Goal: Task Accomplishment & Management: Manage account settings

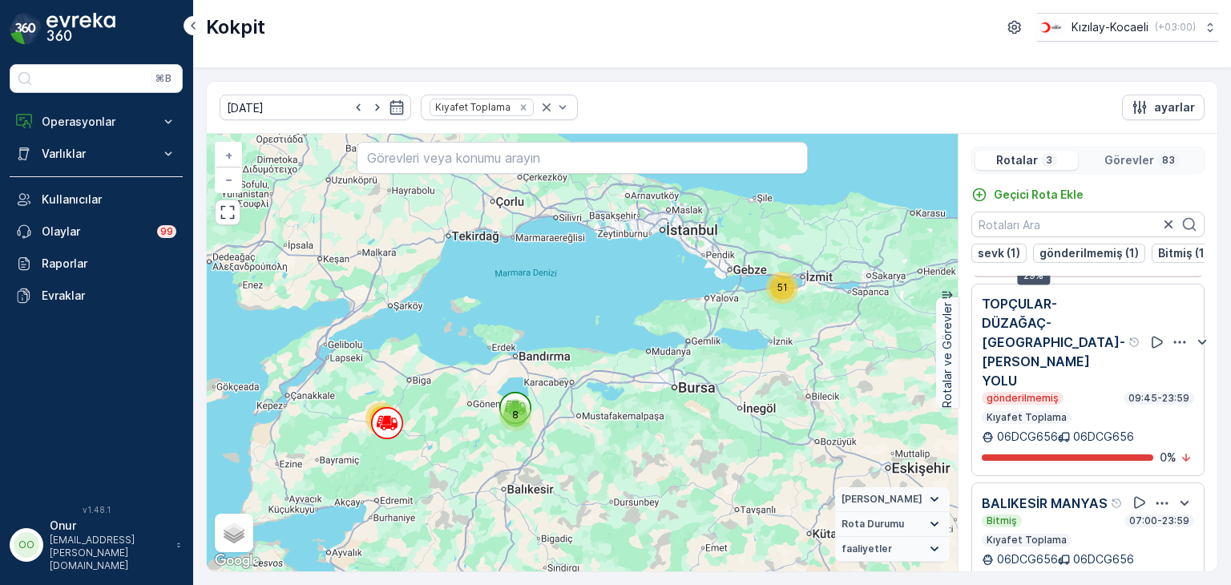
scroll to position [122, 0]
click at [1172, 334] on icon "button" at bounding box center [1180, 342] width 16 height 16
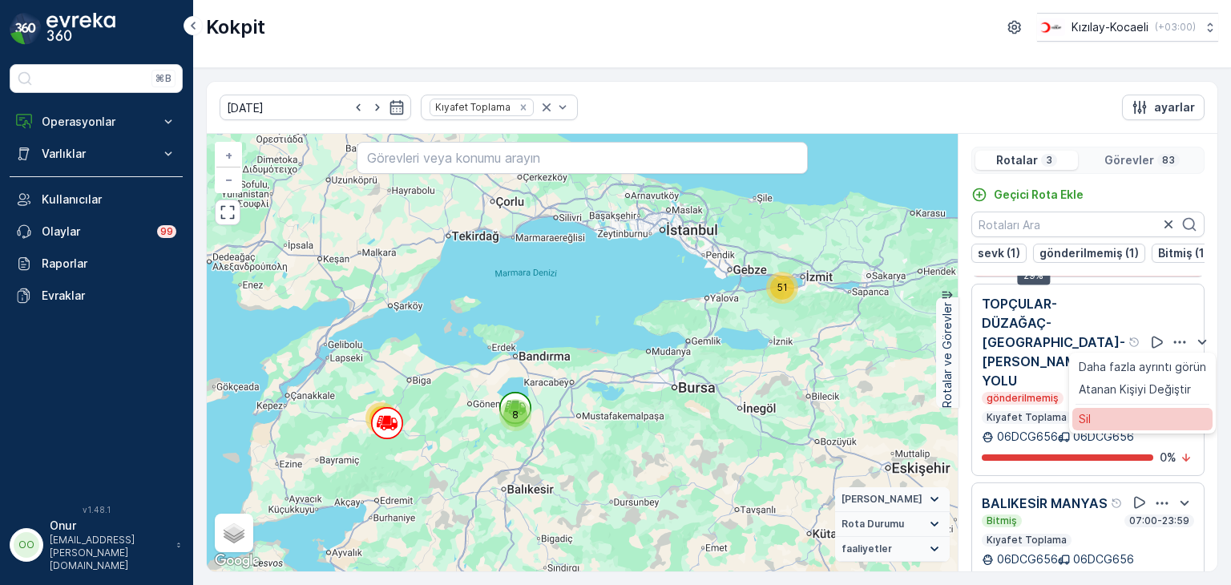
click at [1129, 408] on div "Sil" at bounding box center [1143, 419] width 140 height 22
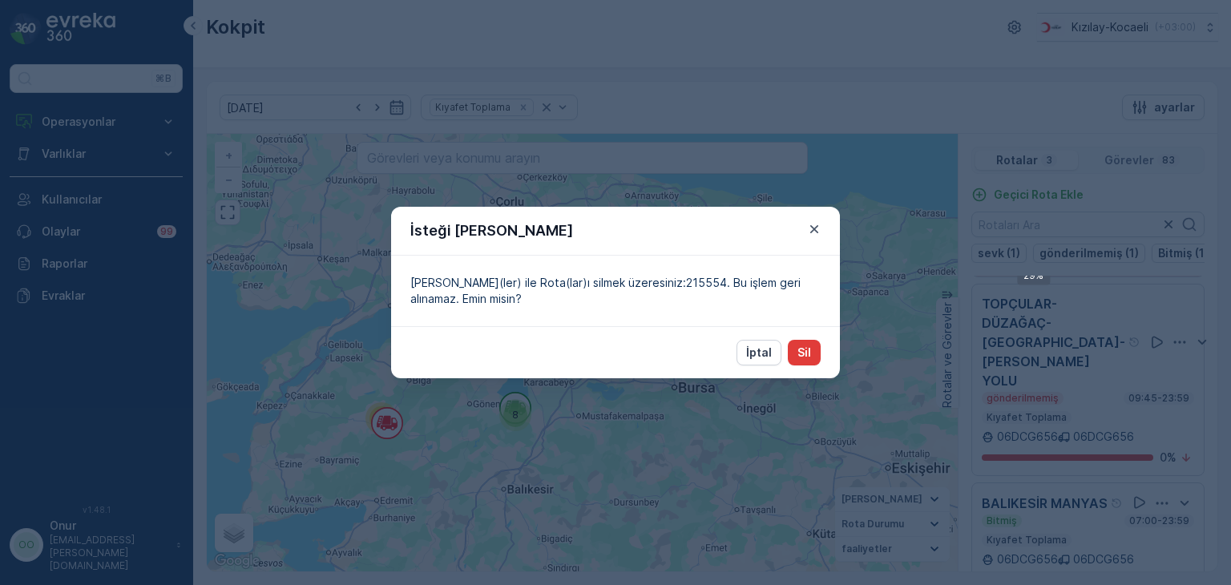
click at [813, 358] on button "Sil" at bounding box center [804, 353] width 33 height 26
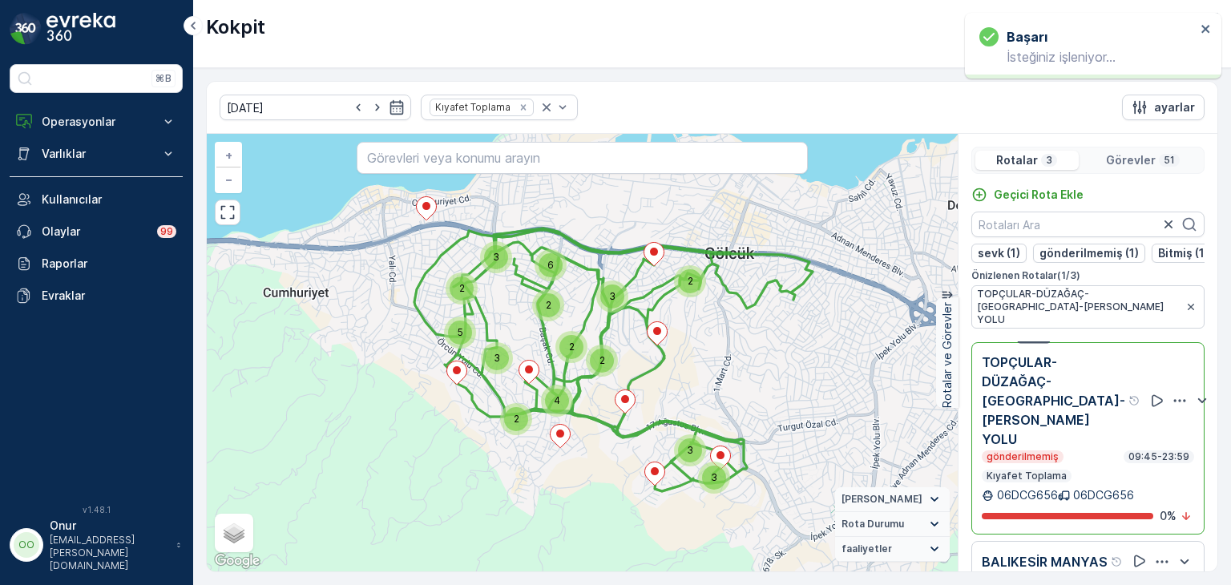
click at [1172, 393] on icon "button" at bounding box center [1180, 401] width 16 height 16
click at [1097, 474] on div "Sil" at bounding box center [1143, 485] width 140 height 22
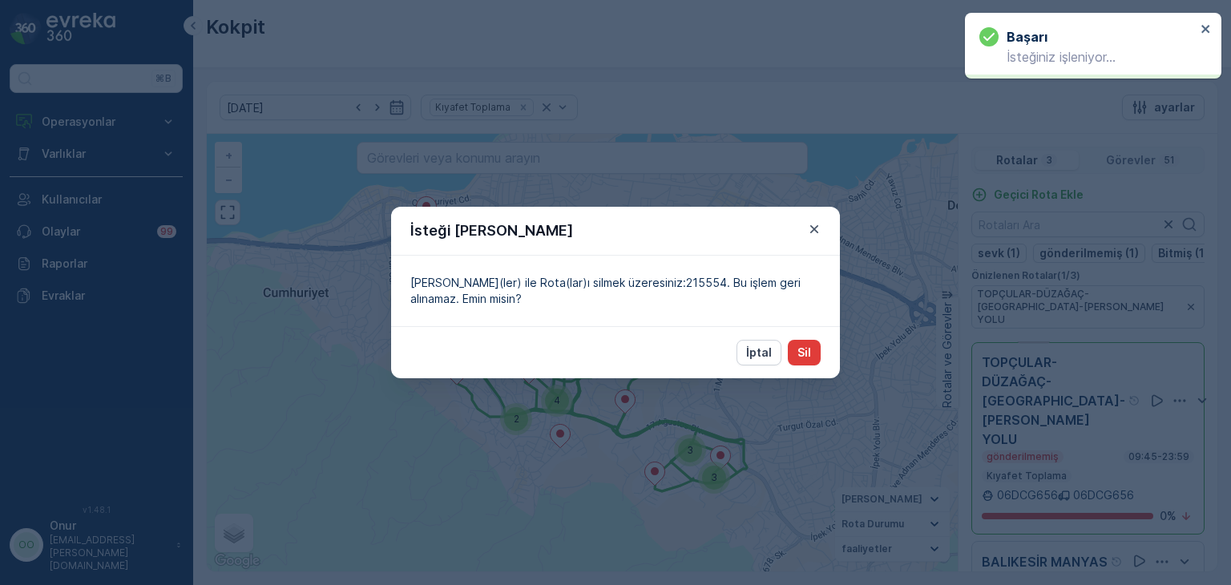
click at [811, 351] on button "Sil" at bounding box center [804, 353] width 33 height 26
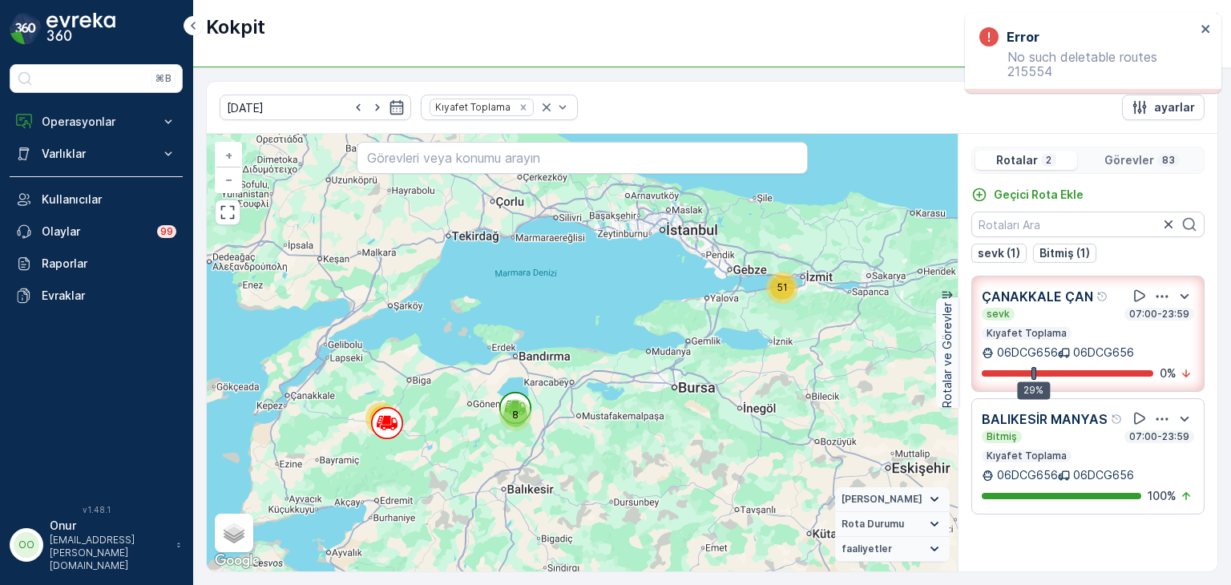
scroll to position [0, 0]
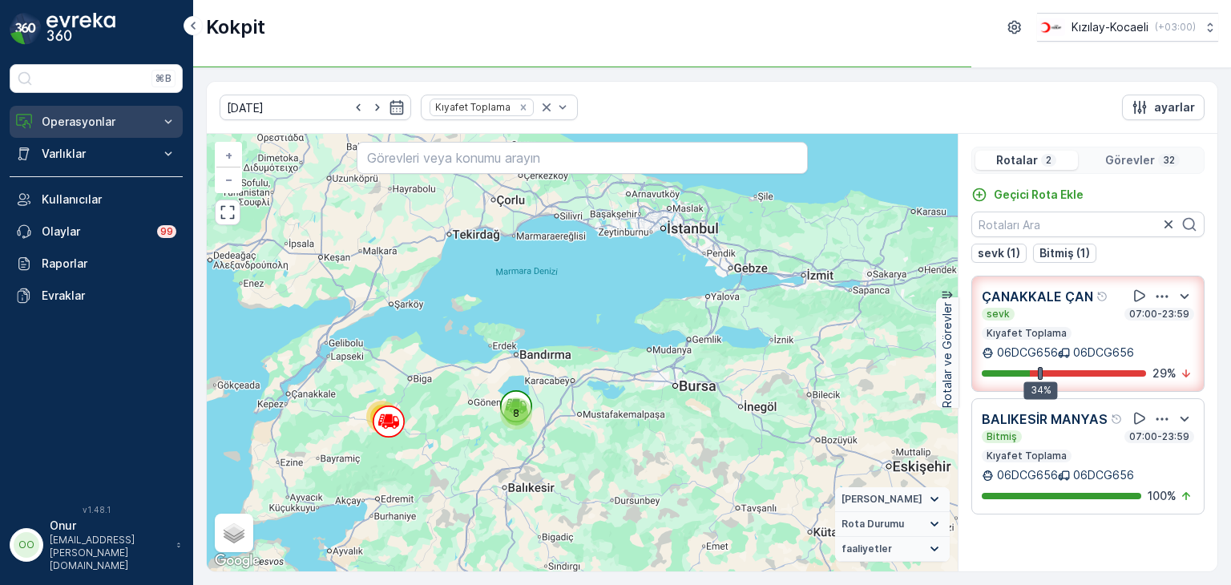
click at [61, 122] on p "Operasyonlar" at bounding box center [96, 122] width 109 height 16
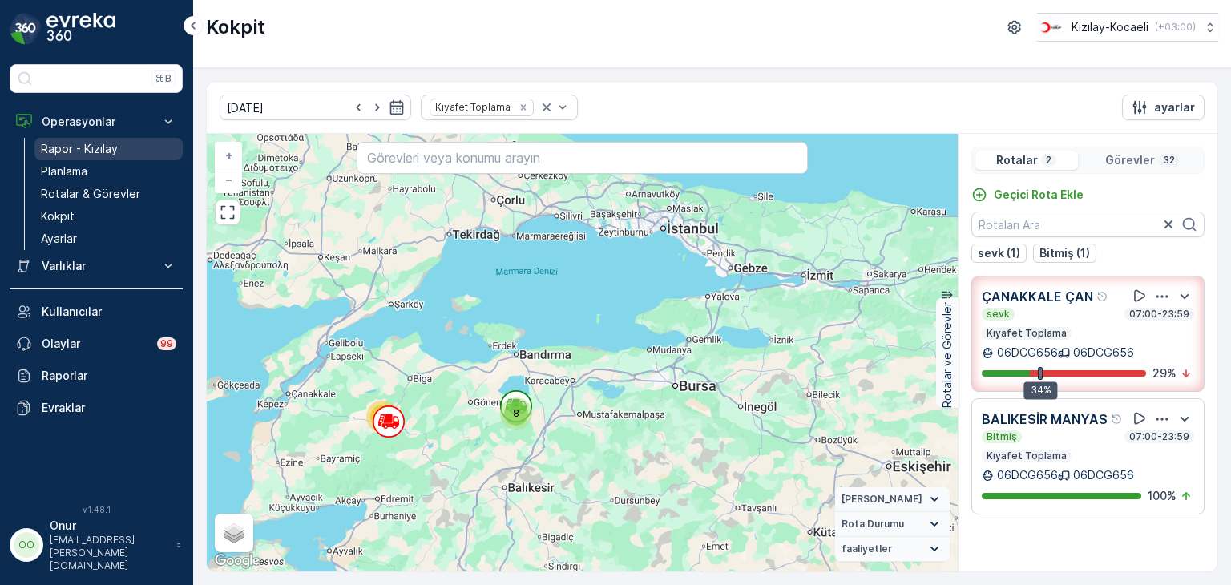
click at [75, 156] on link "Rapor - Kızılay" at bounding box center [108, 149] width 148 height 22
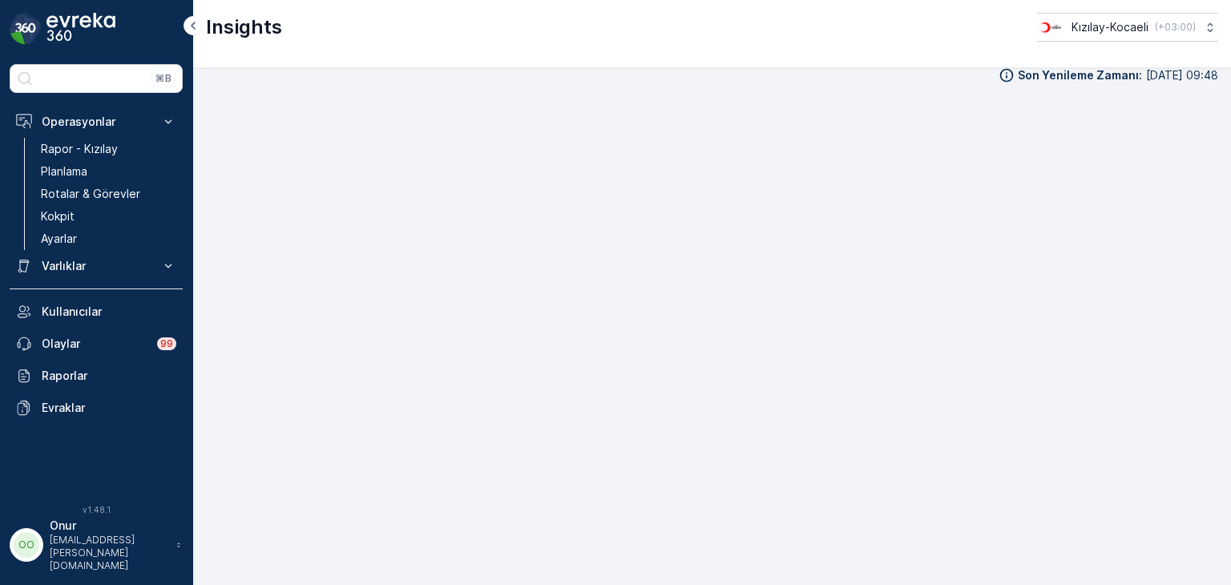
scroll to position [16, 0]
click at [61, 212] on p "Kokpit" at bounding box center [58, 216] width 34 height 16
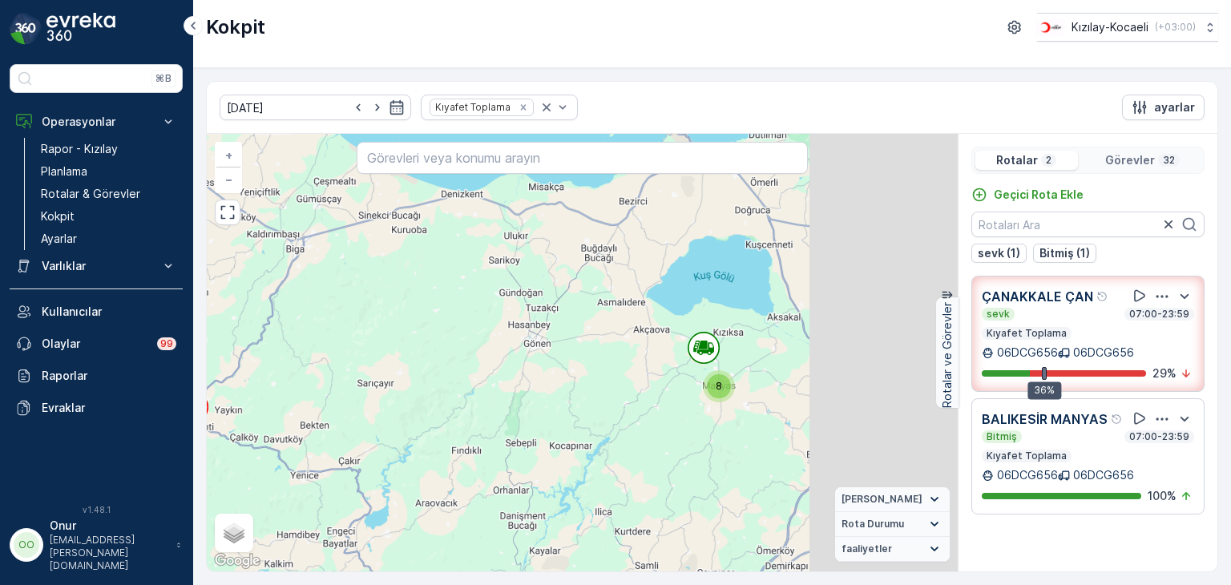
drag, startPoint x: 787, startPoint y: 336, endPoint x: 593, endPoint y: 445, distance: 222.5
click at [593, 445] on div "8 24 + − Uydu Yol haritası Arazi Karışık Leaflet Klavye kısayolları Harita Veri…" at bounding box center [582, 353] width 751 height 438
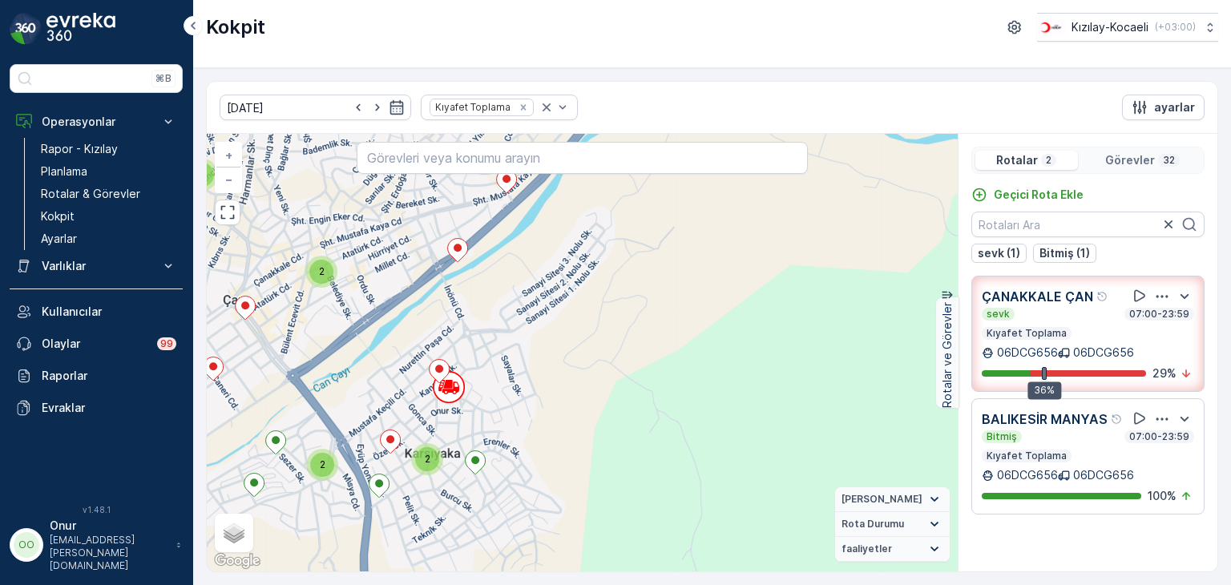
drag, startPoint x: 357, startPoint y: 359, endPoint x: 509, endPoint y: 383, distance: 154.2
click at [509, 382] on div "2 2 2 2 2 + − Uydu Yol haritası Arazi Karışık Leaflet Klavye kısayolları Harita…" at bounding box center [582, 353] width 751 height 438
